Goal: Task Accomplishment & Management: Use online tool/utility

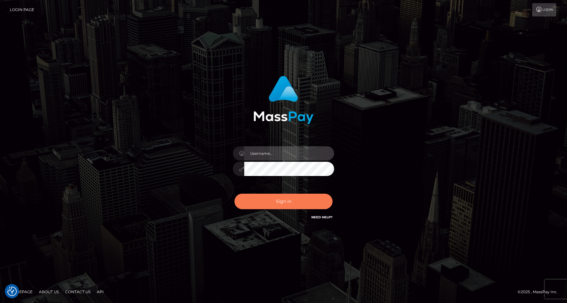
type input "Jordan Yallen"
click at [280, 204] on button "Sign in" at bounding box center [283, 201] width 98 height 15
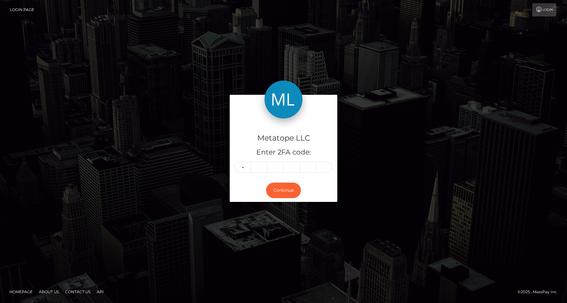
type input "8"
type input "4"
type input "8"
type input "5"
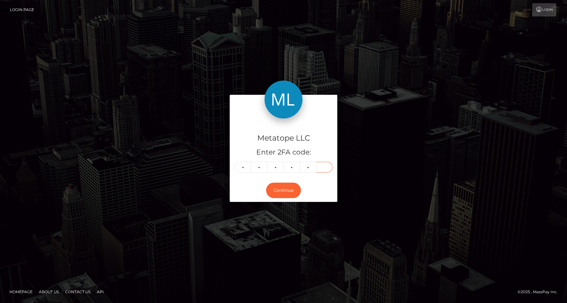
type input "0"
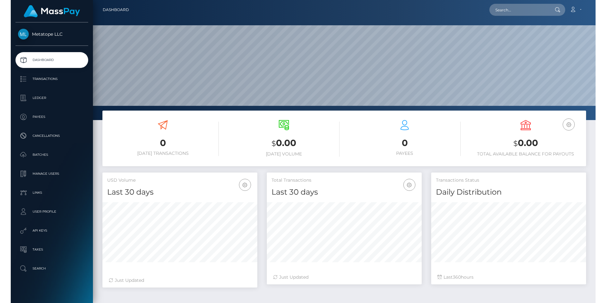
scroll to position [120, 523]
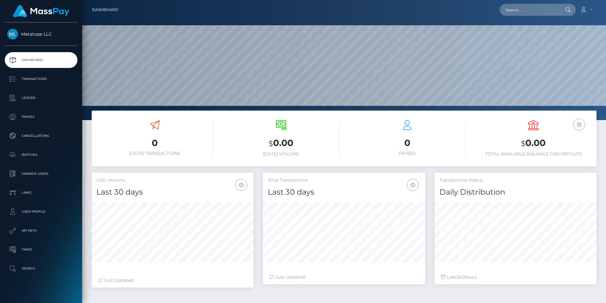
click at [156, 159] on div "0 [DATE] Transactions" at bounding box center [154, 138] width 117 height 47
click at [22, 151] on p "Batches" at bounding box center [41, 154] width 68 height 9
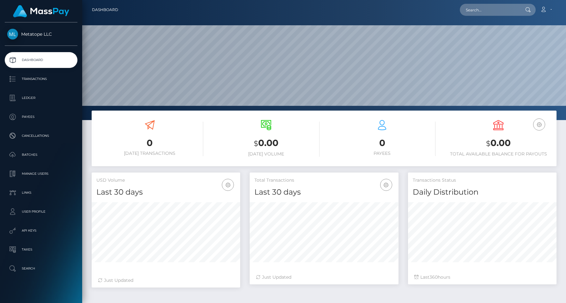
scroll to position [112, 149]
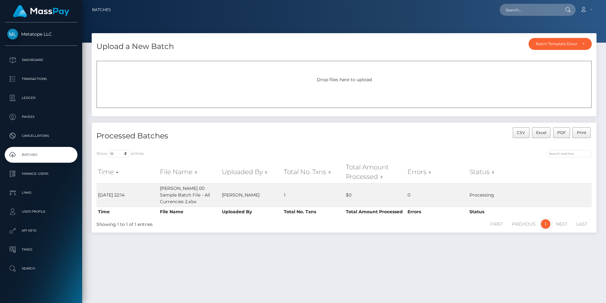
click at [285, 142] on div "Processed Batches" at bounding box center [218, 136] width 253 height 18
click at [580, 48] on div "Batch Template Download" at bounding box center [560, 44] width 63 height 12
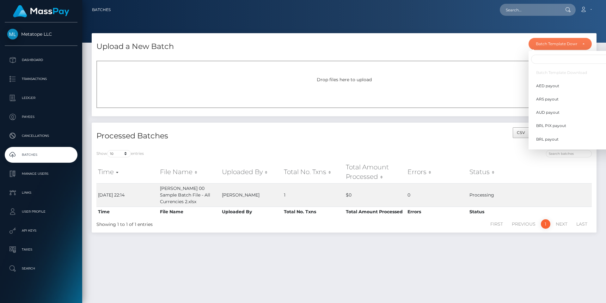
click at [479, 52] on div "Upload a New Batch Batch Template Download AED payout ARS payout AUD payout BRL…" at bounding box center [344, 44] width 505 height 23
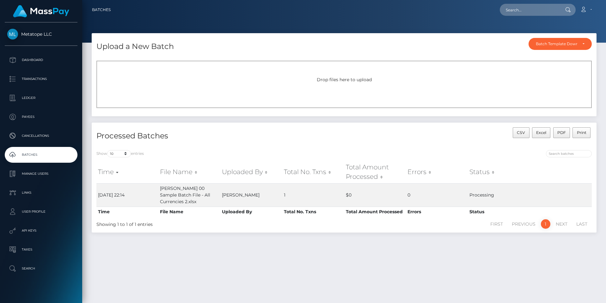
click at [152, 137] on h4 "Processed Batches" at bounding box center [217, 136] width 243 height 11
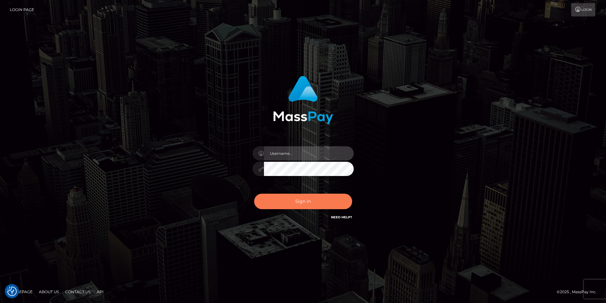
type input "Jordan Yallen"
click at [299, 202] on button "Sign in" at bounding box center [303, 201] width 98 height 15
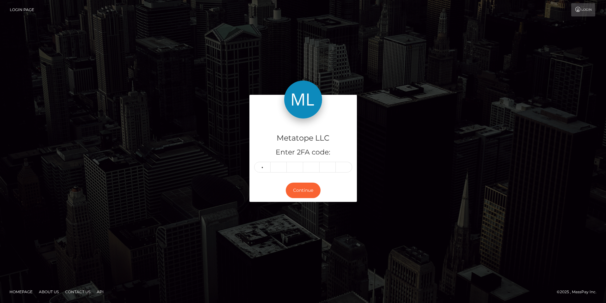
type input "6"
type input "3"
type input "9"
type input "2"
type input "8"
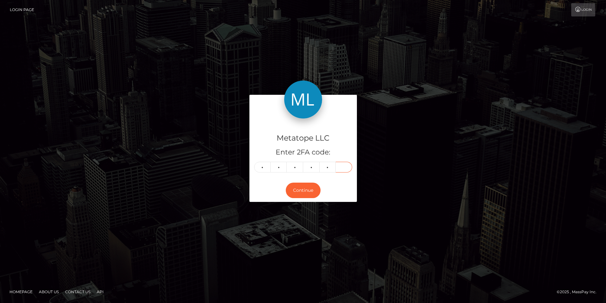
type input "1"
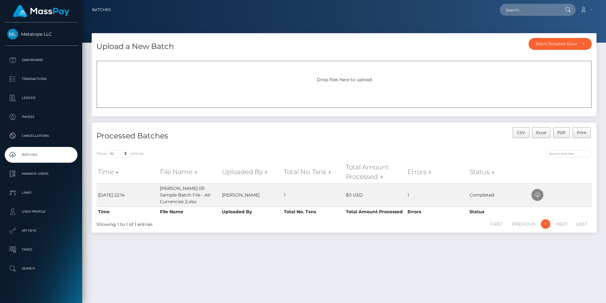
click at [196, 115] on div "Drop files here to upload" at bounding box center [344, 86] width 505 height 60
click at [113, 261] on div "Upload a New Batch Batch Template Download AED payout ARS payout AUD payout BRL…" at bounding box center [344, 165] width 524 height 264
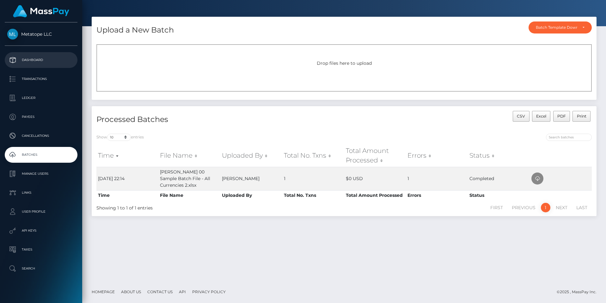
click at [35, 60] on p "Dashboard" at bounding box center [41, 59] width 68 height 9
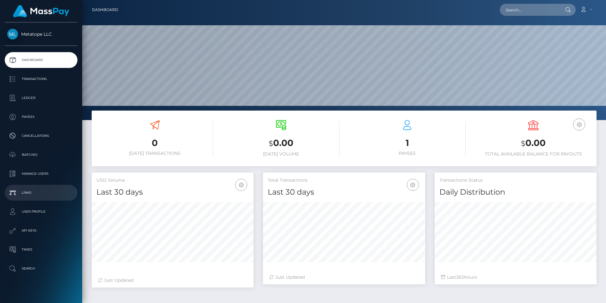
click at [32, 192] on p "Links" at bounding box center [41, 192] width 68 height 9
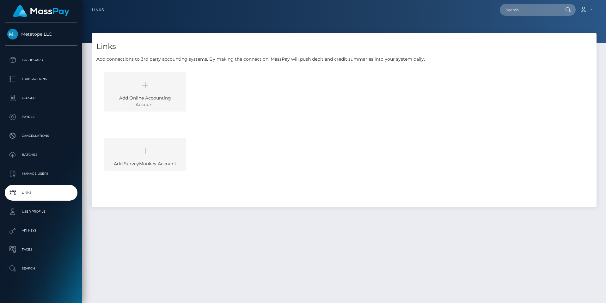
click at [248, 126] on li "Add Online Accounting Account" at bounding box center [350, 105] width 493 height 66
click at [28, 116] on p "Payees" at bounding box center [41, 116] width 68 height 9
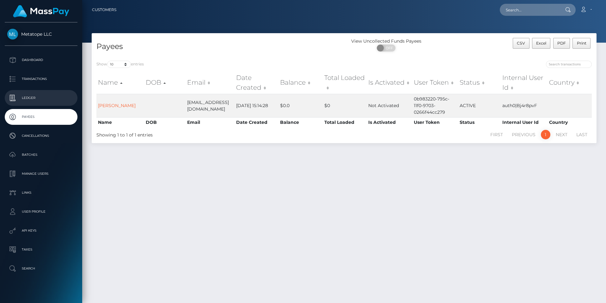
click at [42, 98] on p "Ledger" at bounding box center [41, 97] width 68 height 9
